Goal: Find specific page/section: Find specific page/section

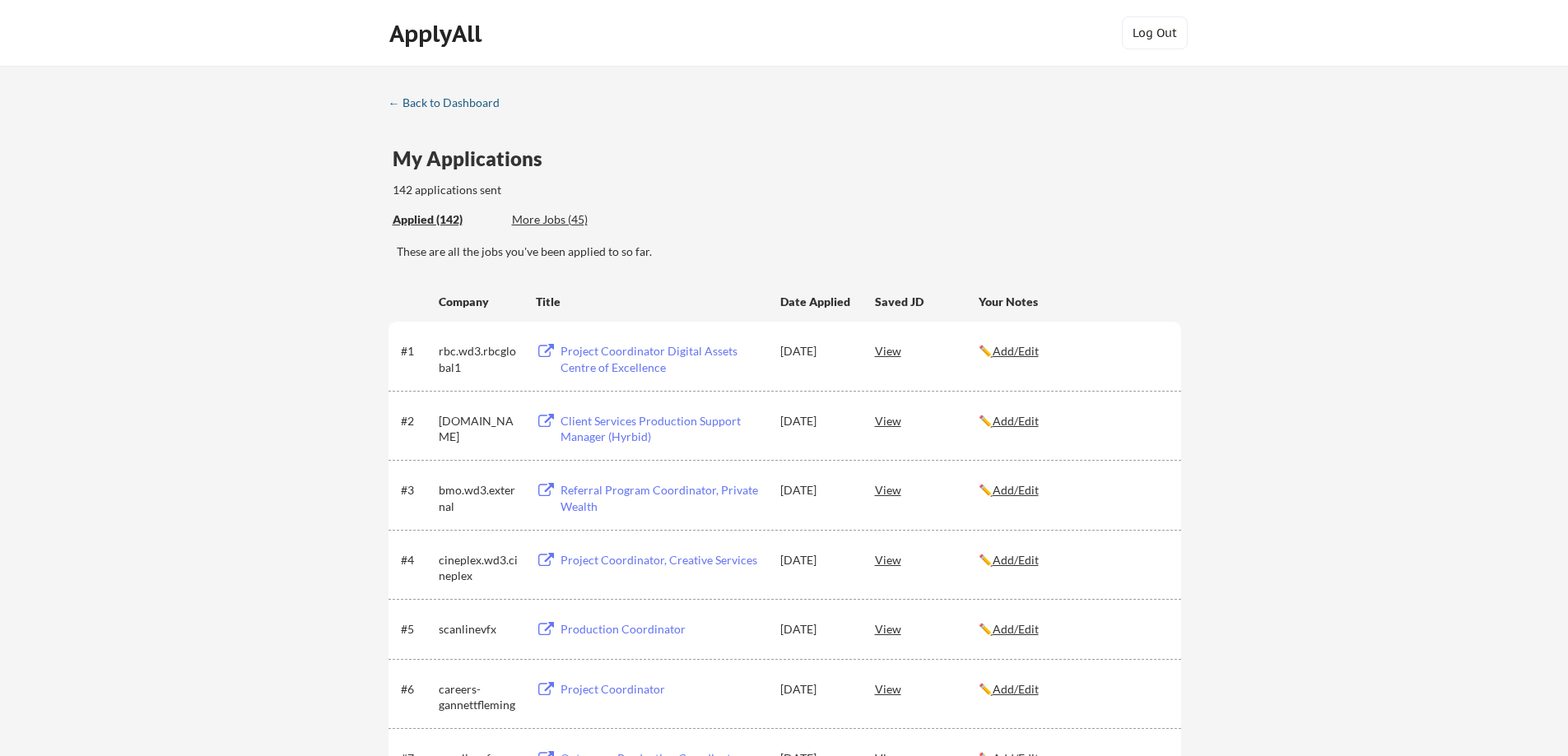
click at [442, 102] on div "← Back to Dashboard" at bounding box center [451, 103] width 124 height 11
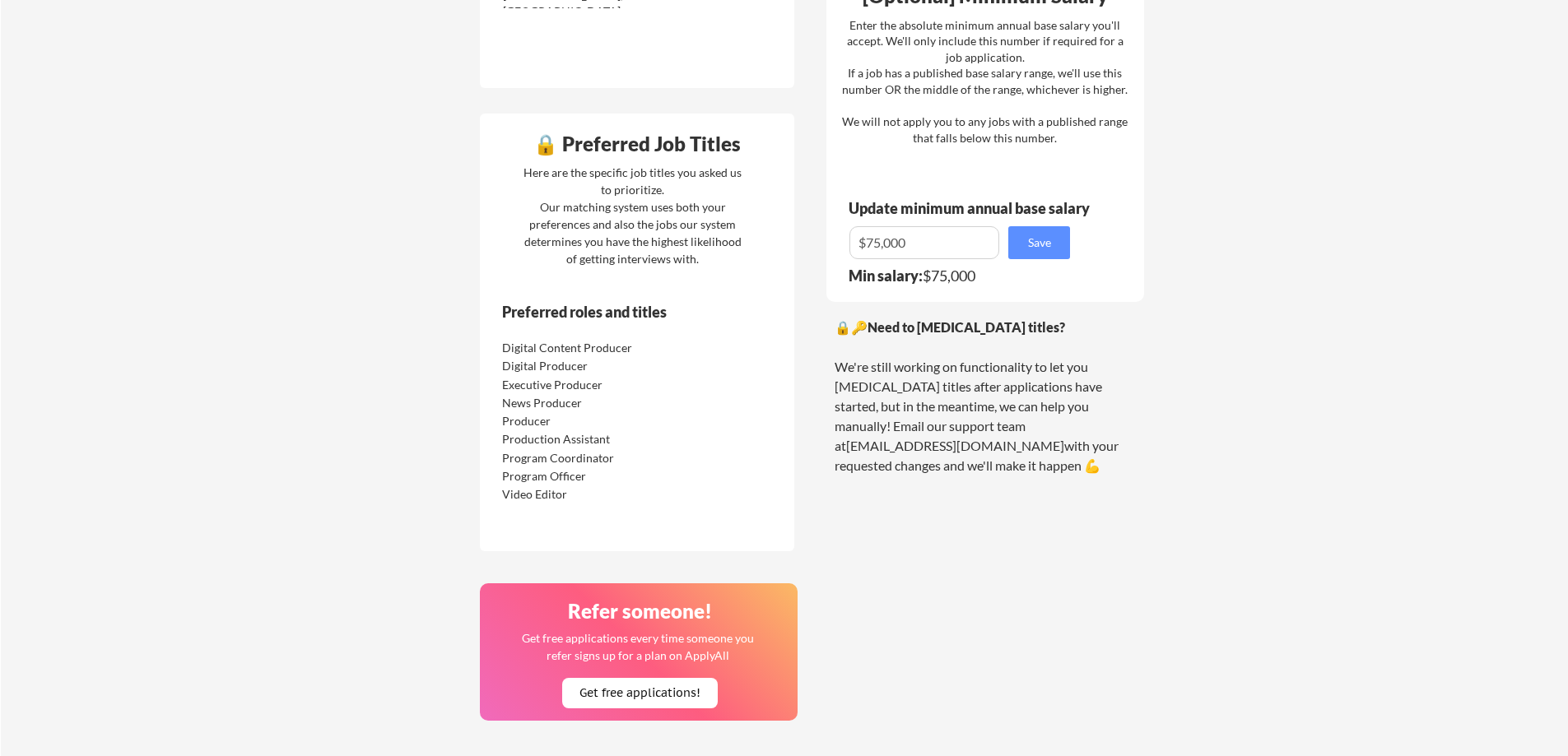
scroll to position [1070, 0]
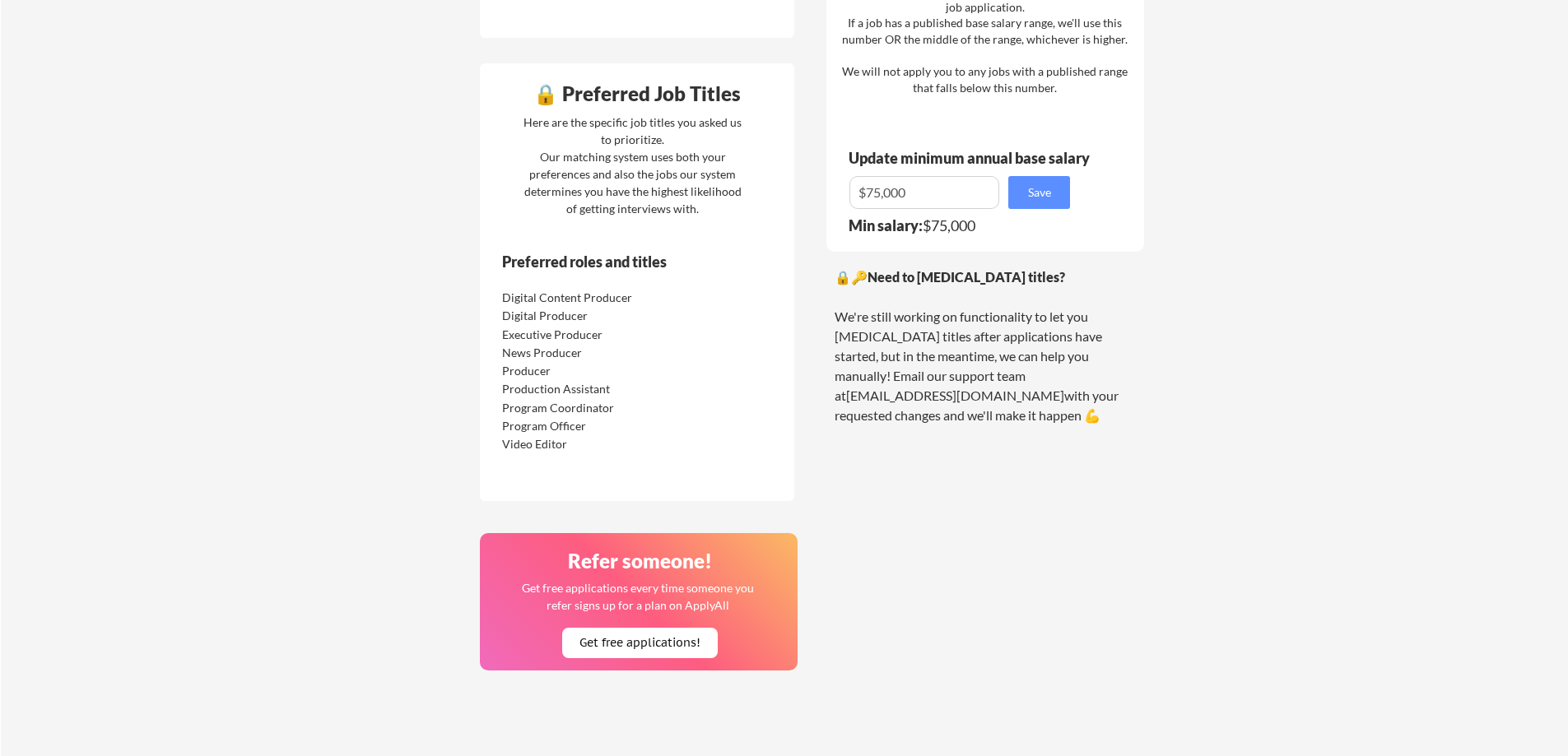
click at [574, 523] on div "🔒 Application Locations List all cities where you would be able to work in-pers…" at bounding box center [812, 153] width 693 height 1638
click at [551, 406] on div "Program Coordinator" at bounding box center [589, 408] width 173 height 17
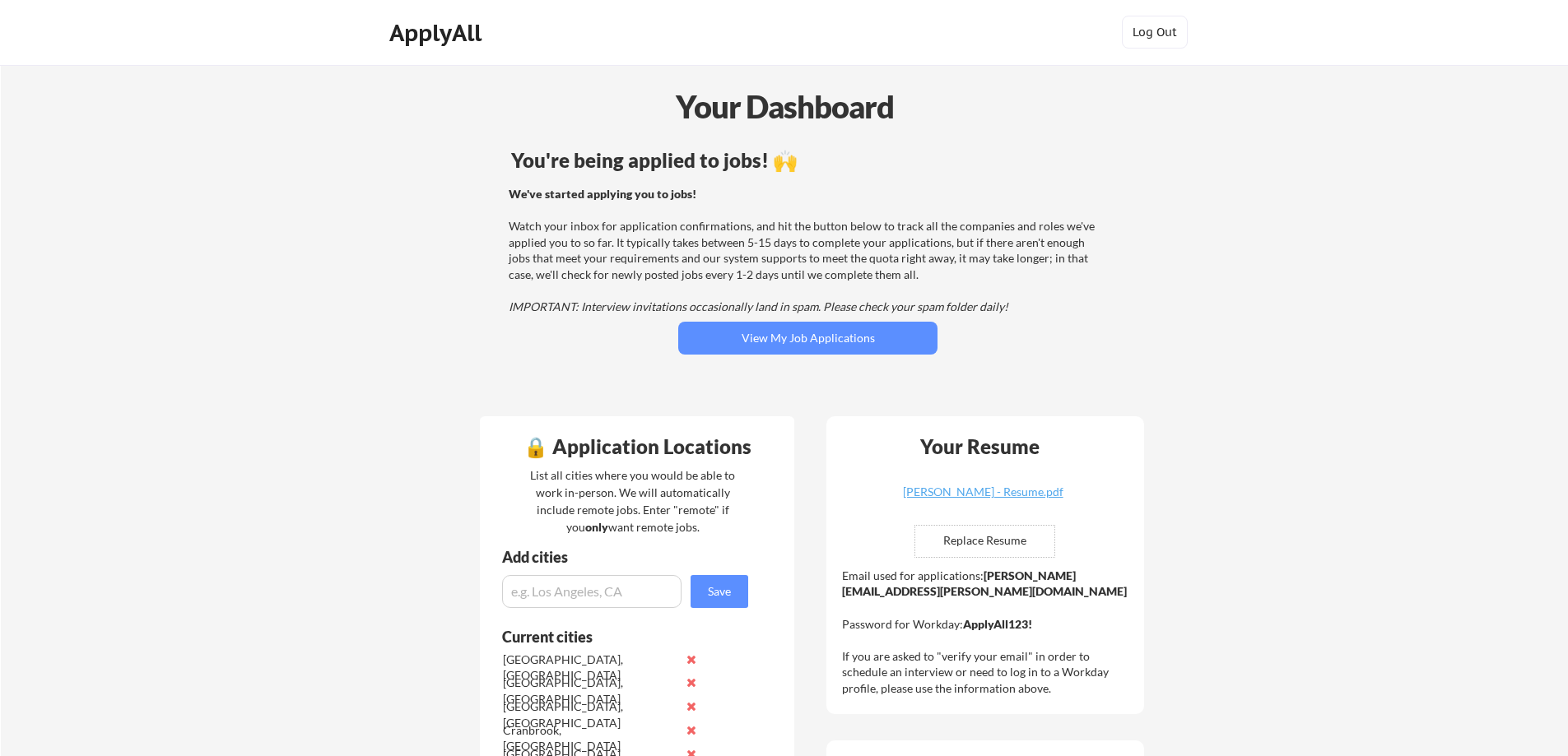
scroll to position [0, 0]
